Goal: Information Seeking & Learning: Learn about a topic

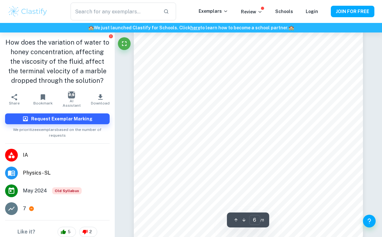
scroll to position [1673, 0]
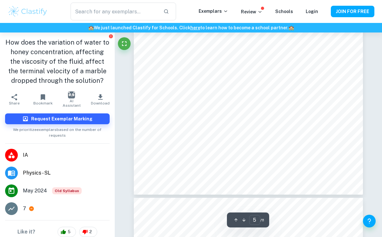
type input "6"
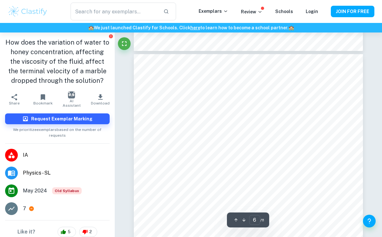
scroll to position [1561, 0]
